Goal: Navigation & Orientation: Find specific page/section

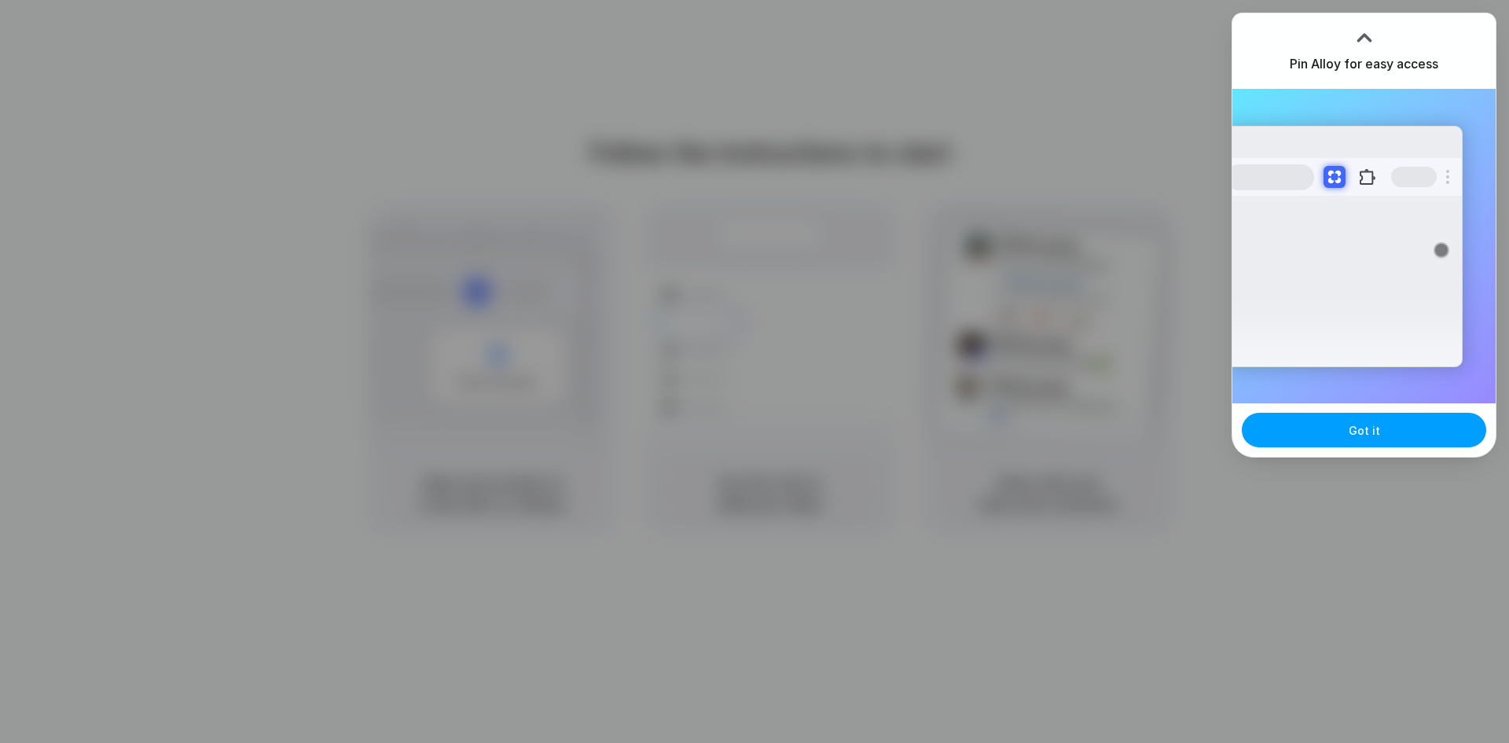
click at [1309, 428] on button "Got it" at bounding box center [1364, 430] width 244 height 35
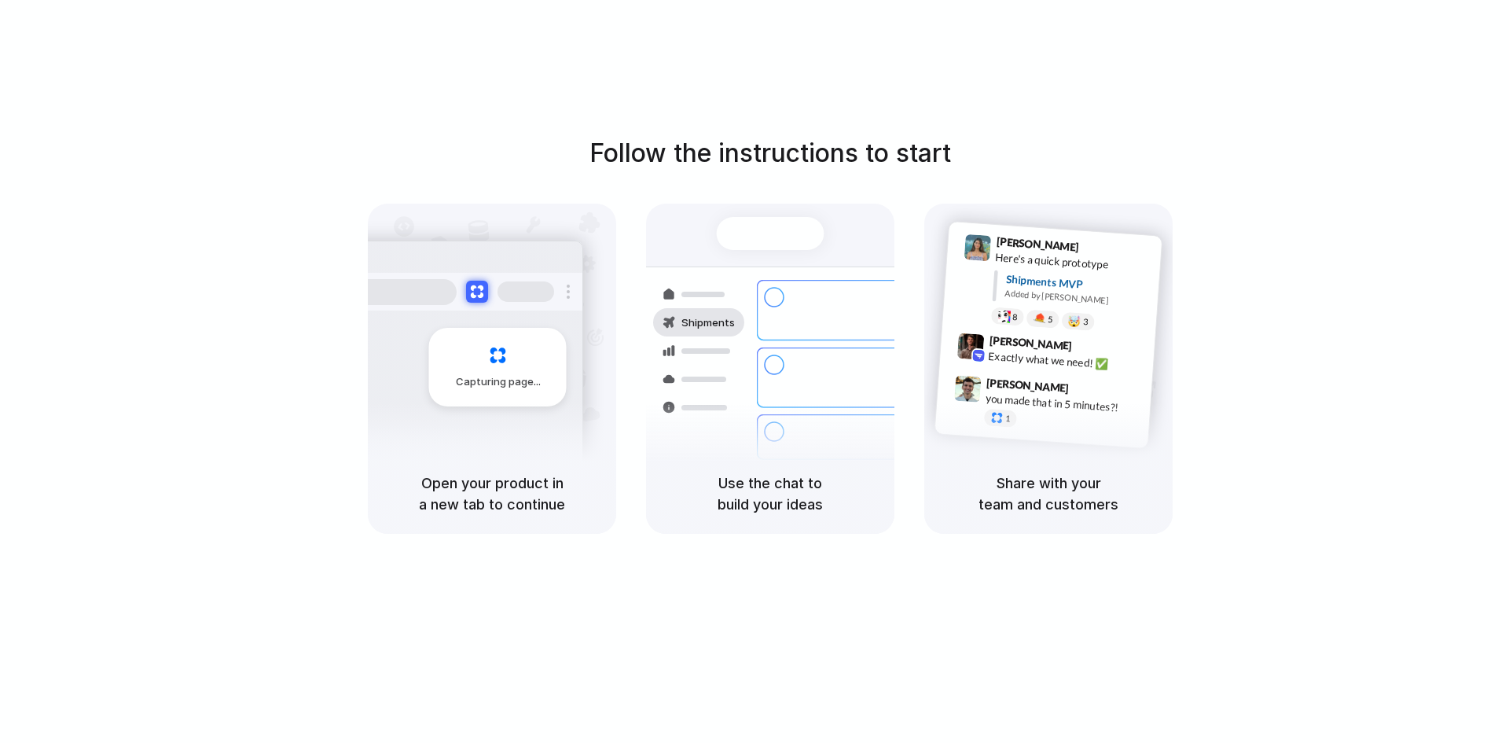
click at [542, 451] on div "Capturing page" at bounding box center [464, 361] width 237 height 241
click at [807, 474] on div "Air freight to [GEOGRAPHIC_DATA]" at bounding box center [877, 482] width 170 height 16
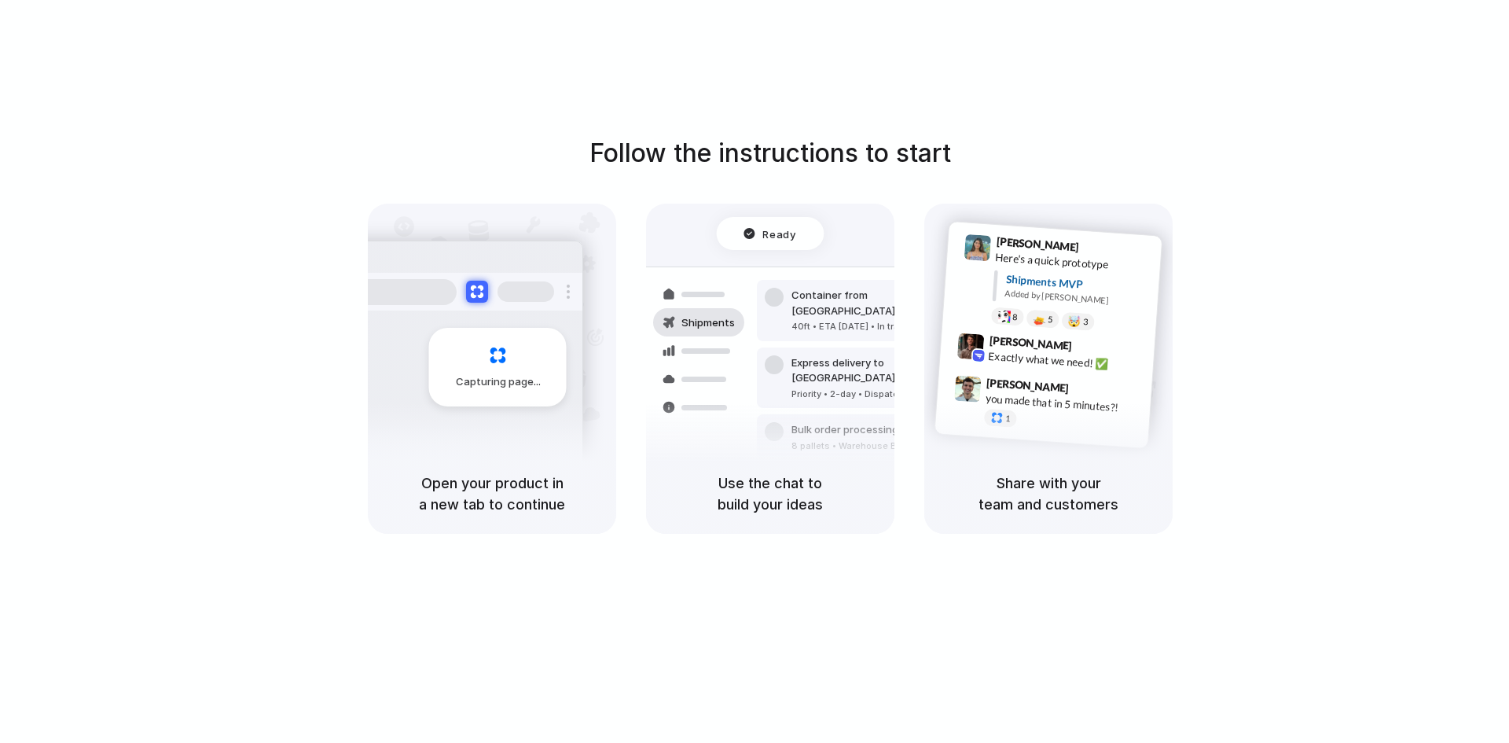
click at [1114, 378] on div "[PERSON_NAME] 9:42 AM Exactly what we need! ✅" at bounding box center [1046, 354] width 215 height 57
click at [1488, 381] on div "Follow the instructions to start Capturing page Open your product in a new tab …" at bounding box center [770, 333] width 1509 height 399
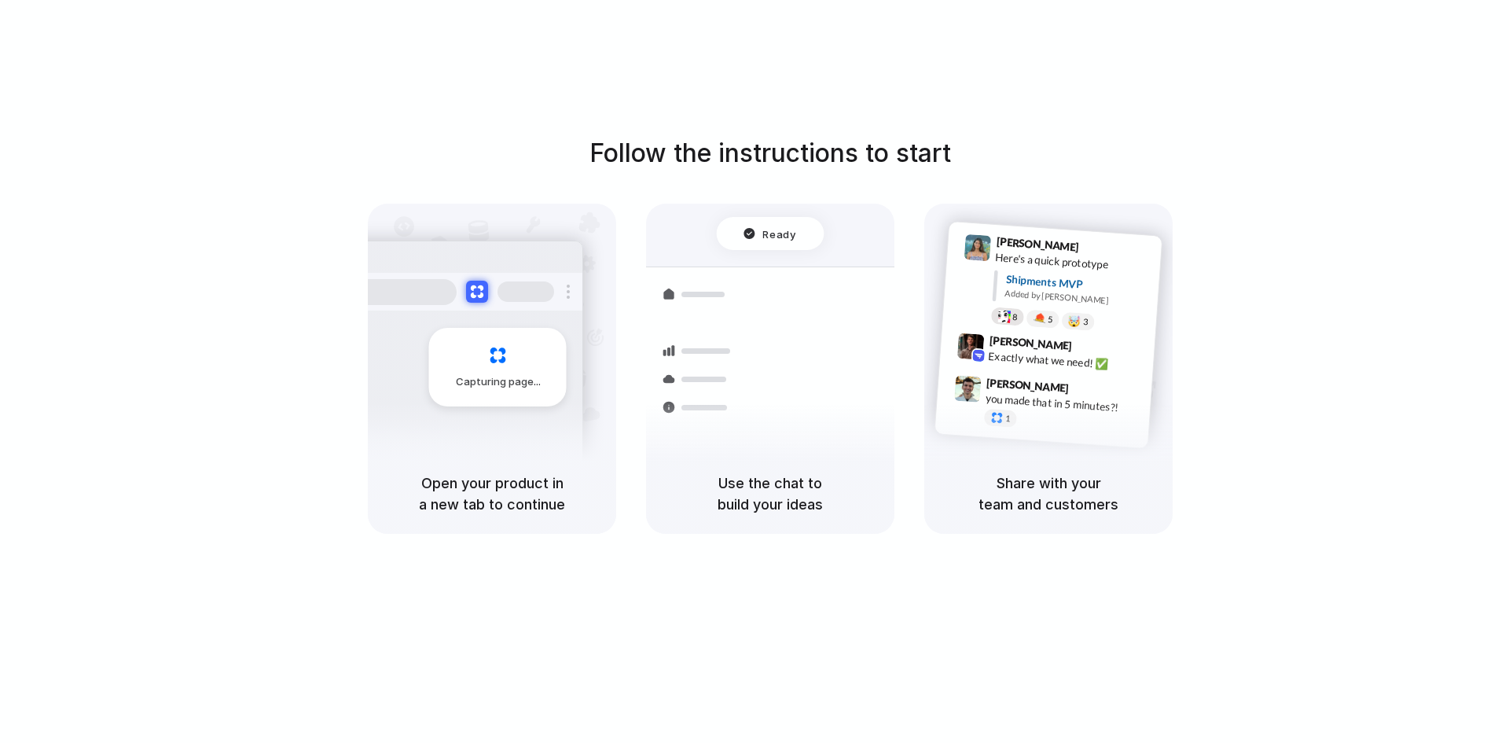
click at [997, 320] on div "8" at bounding box center [1008, 316] width 34 height 19
click at [806, 282] on div "Freight Shipments v1 Add our new shipments |" at bounding box center [771, 264] width 224 height 96
click at [761, 393] on div "Container from [GEOGRAPHIC_DATA] 40ft • ETA [DATE] • In transit" at bounding box center [863, 379] width 212 height 61
click at [758, 495] on h5 "Use the chat to build your ideas" at bounding box center [770, 493] width 211 height 42
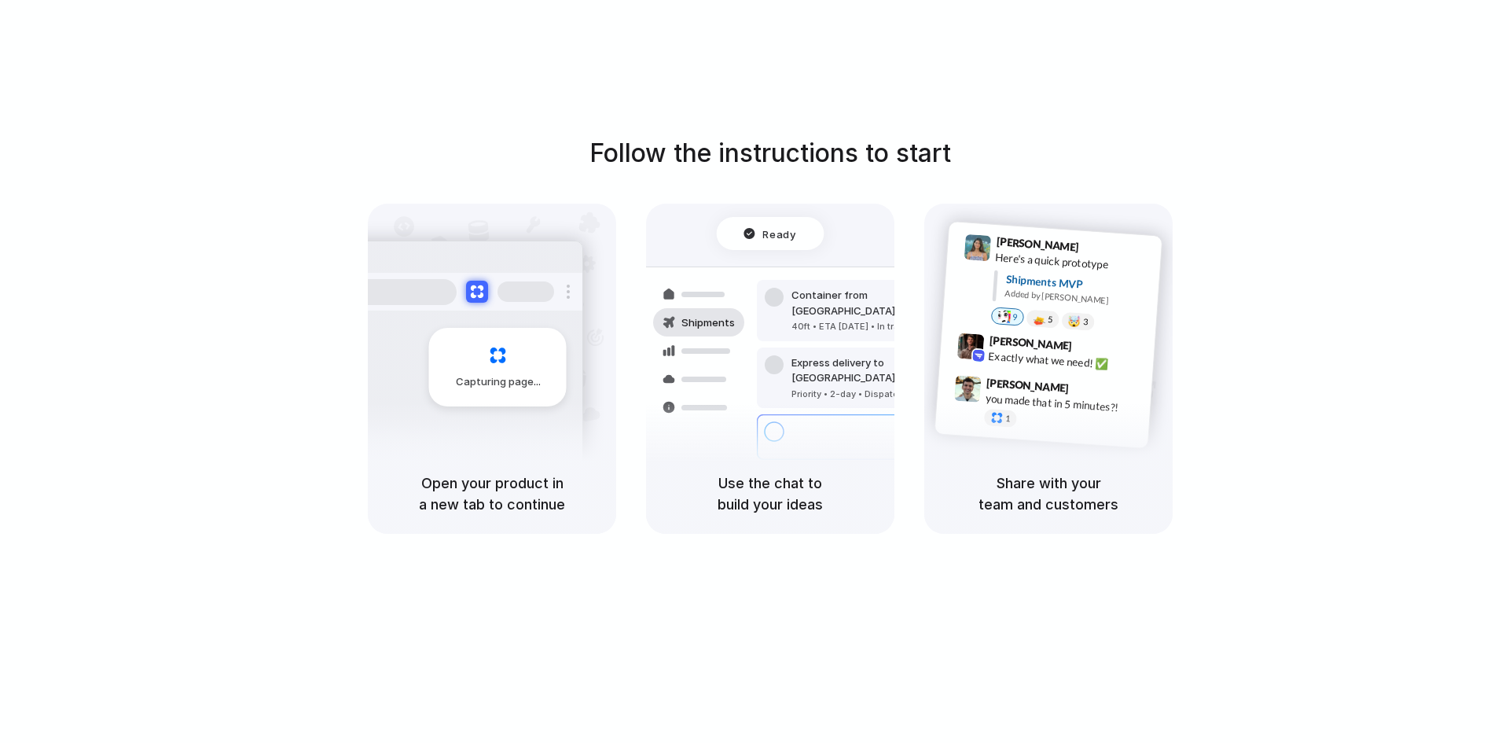
click at [478, 361] on div "Capturing page" at bounding box center [498, 367] width 138 height 79
click at [504, 494] on h5 "Open your product in a new tab to continue" at bounding box center [492, 493] width 211 height 42
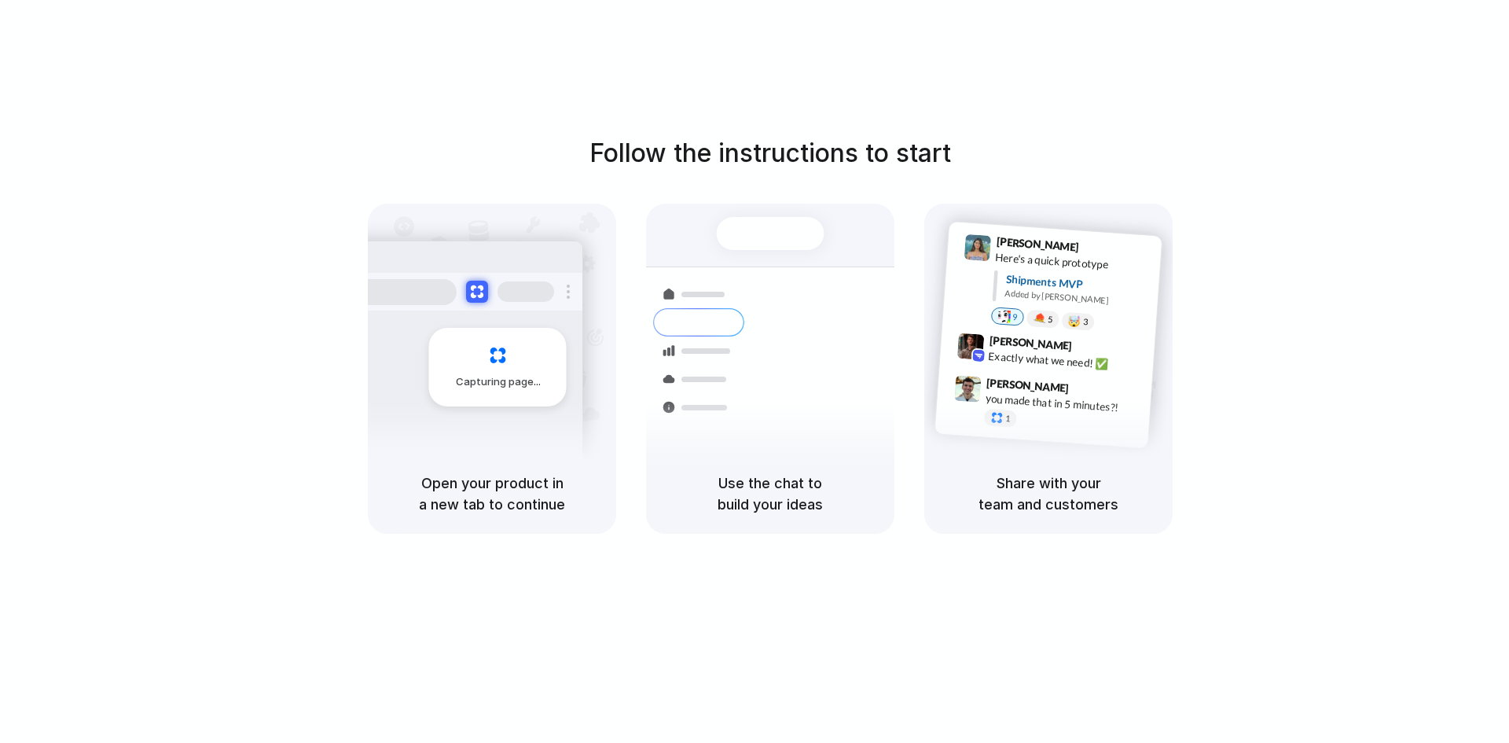
click at [803, 241] on div at bounding box center [771, 233] width 108 height 33
click at [863, 97] on div "Follow the instructions to start Capturing page Open your product in a new tab …" at bounding box center [770, 387] width 1541 height 774
click at [1064, 471] on div "Share with your team and customers" at bounding box center [1048, 494] width 248 height 80
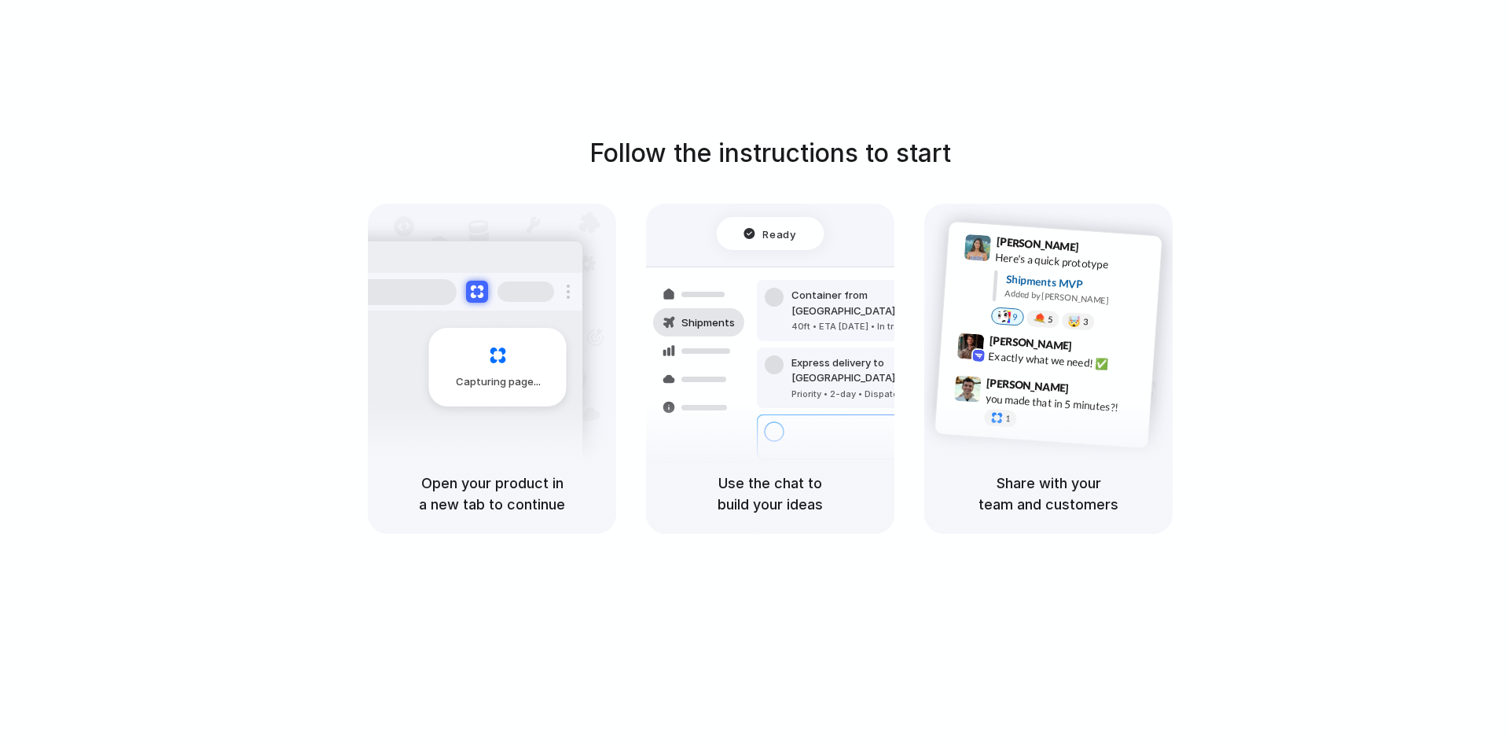
click at [1375, 351] on div "Follow the instructions to start Capturing page Open your product in a new tab …" at bounding box center [770, 333] width 1509 height 399
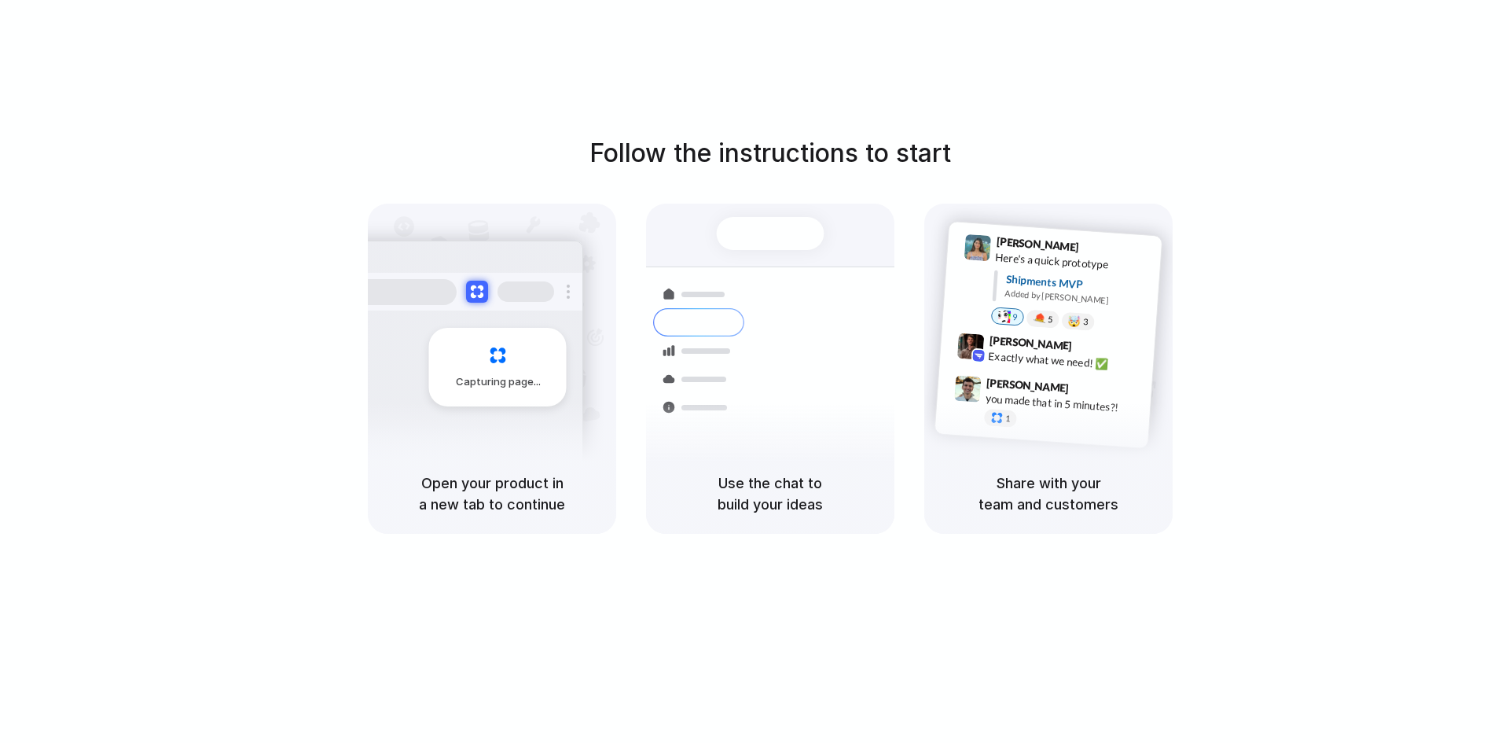
click at [417, 428] on div "Capturing page" at bounding box center [464, 361] width 237 height 241
click at [602, 581] on div "Follow the instructions to start Capturing page Open your product in a new tab …" at bounding box center [770, 387] width 1541 height 774
click at [541, 542] on div "Follow the instructions to start Capturing page Open your product in a new tab …" at bounding box center [770, 387] width 1541 height 774
click at [482, 479] on h5 "Open your product in a new tab to continue" at bounding box center [492, 493] width 211 height 42
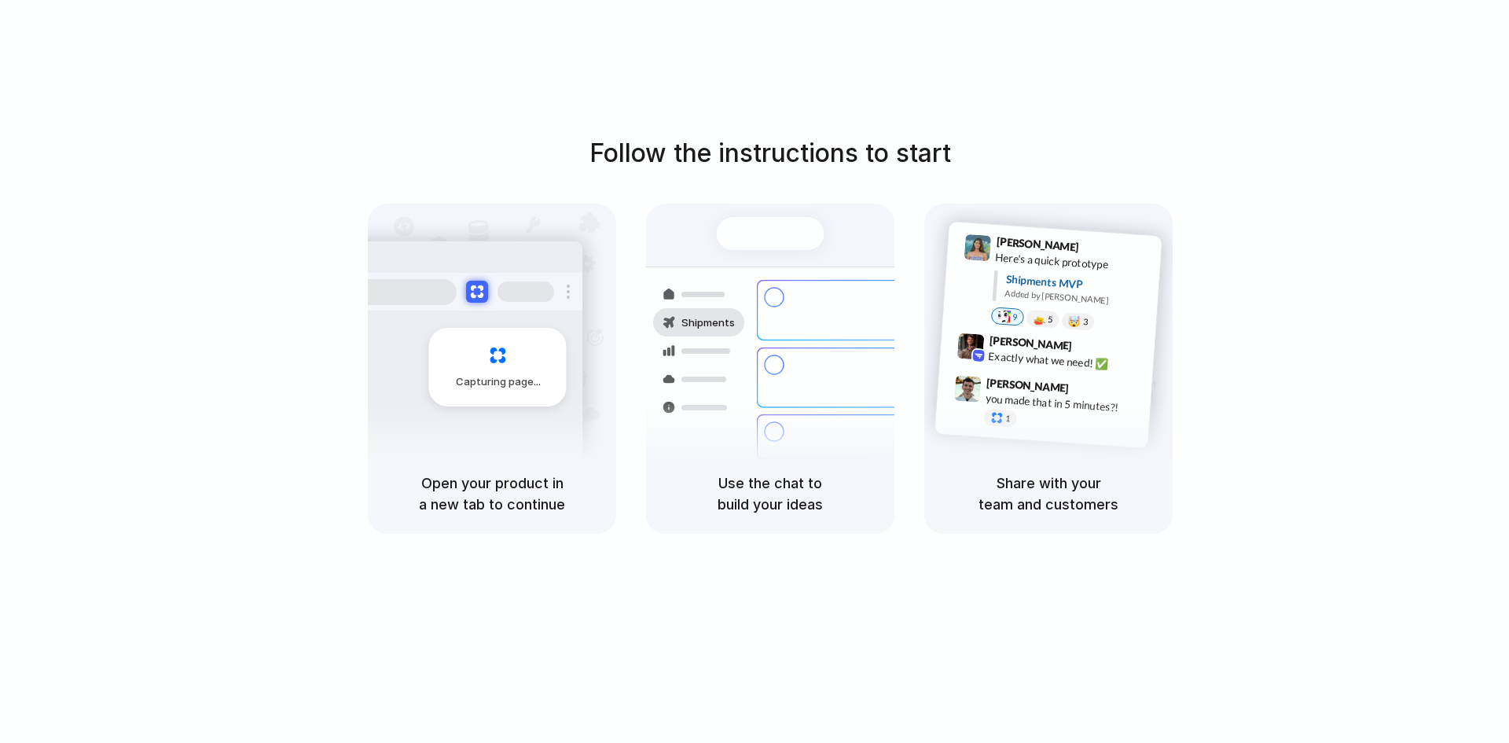
click at [482, 479] on h5 "Open your product in a new tab to continue" at bounding box center [492, 493] width 211 height 42
click at [776, 497] on h5 "Use the chat to build your ideas" at bounding box center [770, 493] width 211 height 42
